Goal: Find specific page/section: Find specific page/section

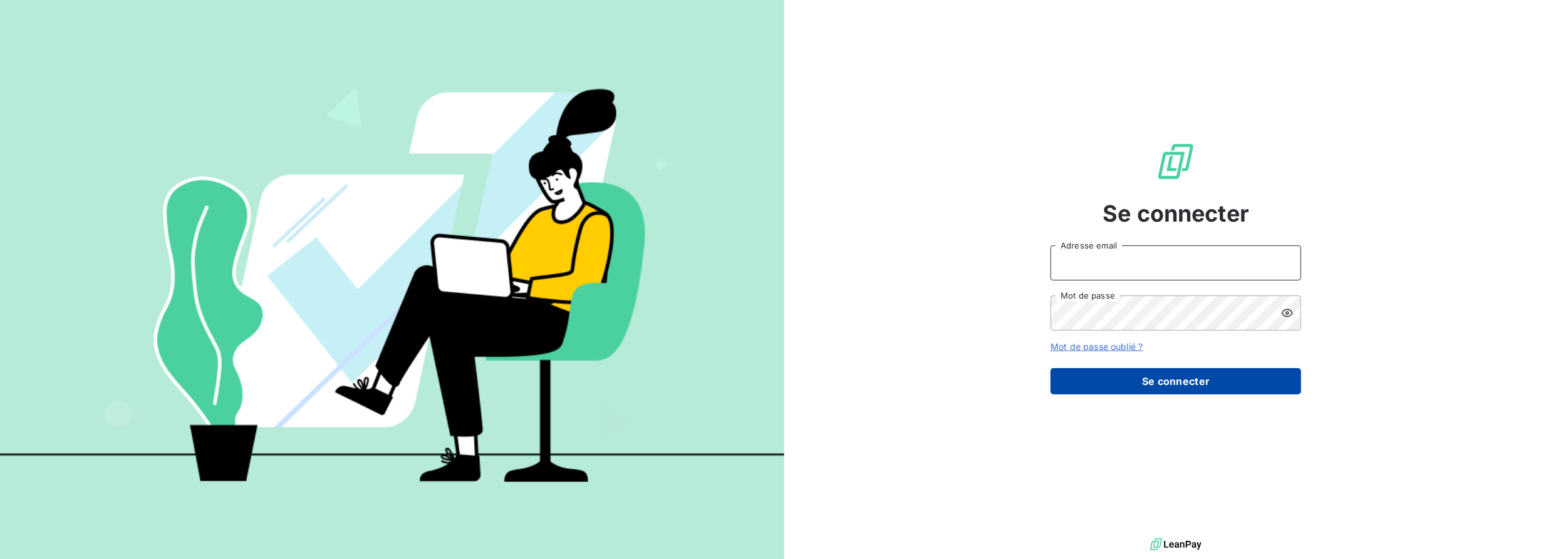
type input "llahousse@cabinetalcyon.fr"
click at [1202, 381] on button "Se connecter" at bounding box center [1176, 381] width 250 height 27
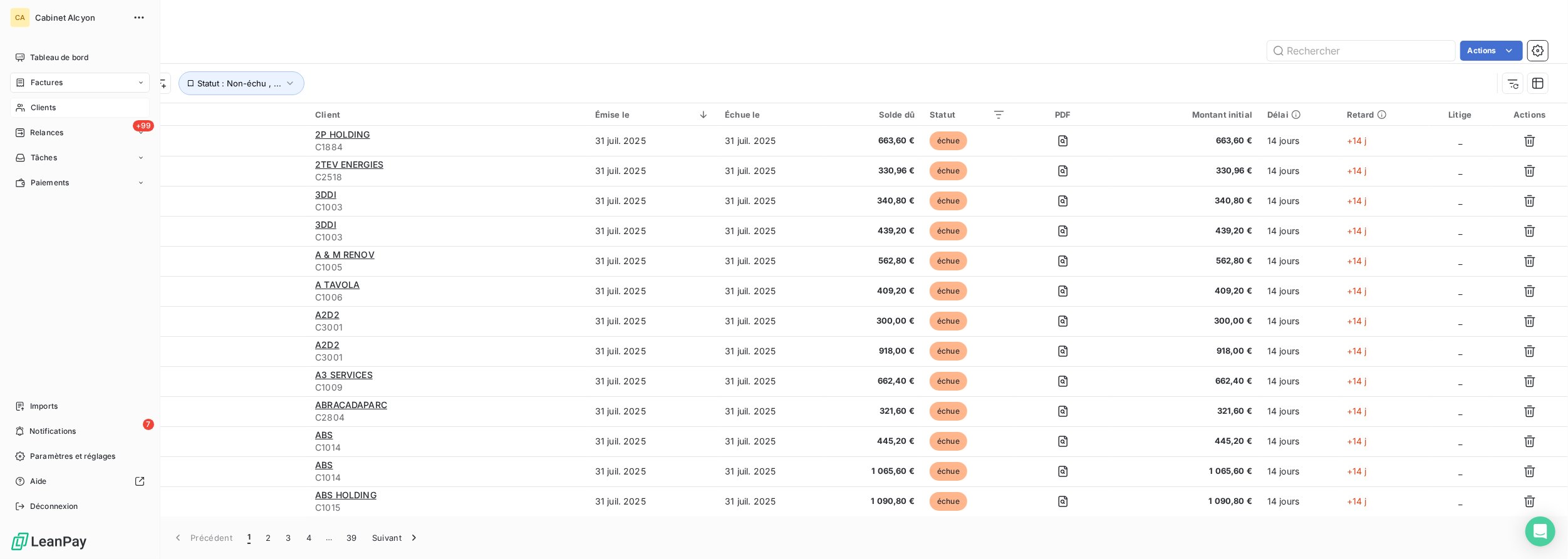
click at [41, 107] on span "Clients" at bounding box center [42, 108] width 25 height 11
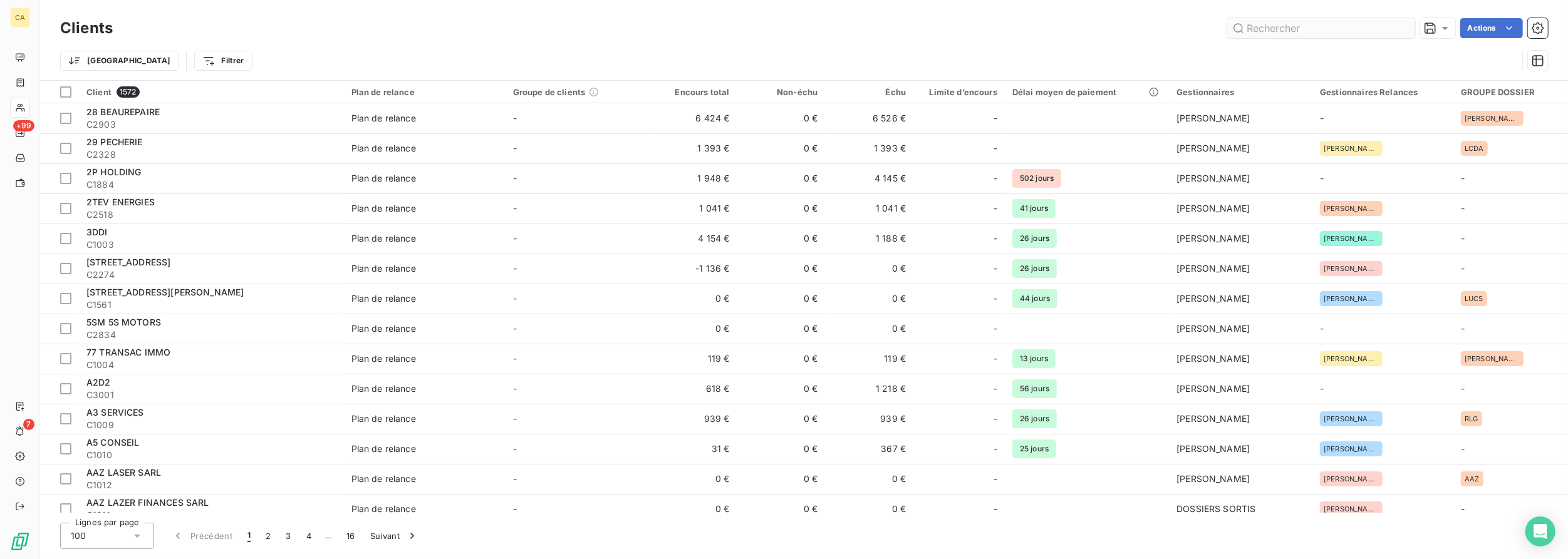
click at [1316, 30] on input "text" at bounding box center [1321, 28] width 188 height 20
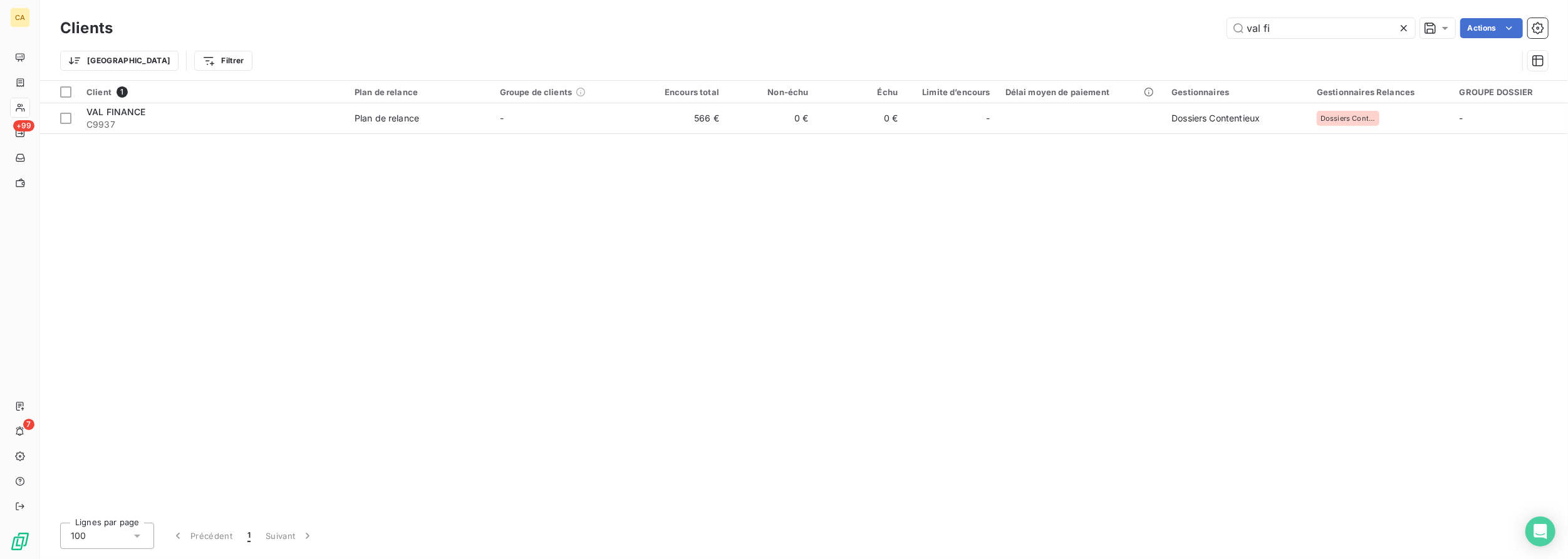
type input "val fi"
